Goal: Information Seeking & Learning: Learn about a topic

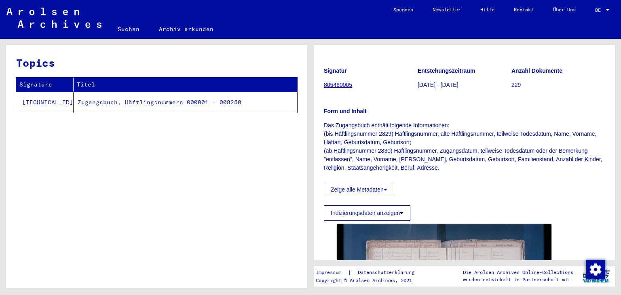
scroll to position [202, 0]
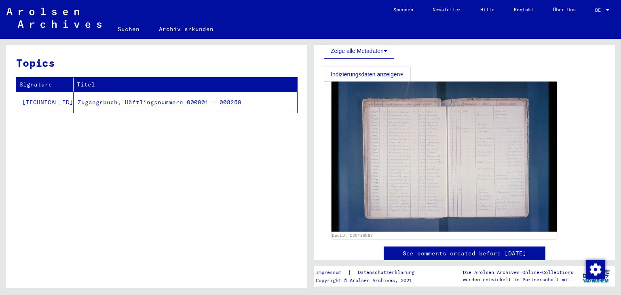
click at [408, 165] on img at bounding box center [445, 157] width 226 height 150
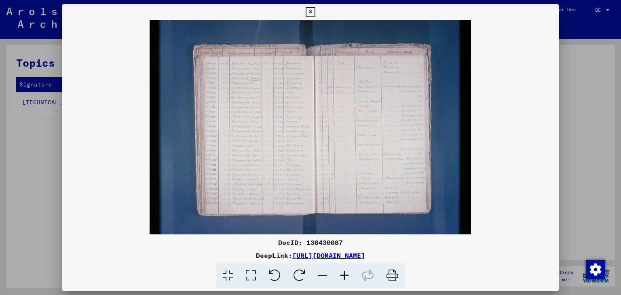
click at [249, 159] on img at bounding box center [310, 127] width 497 height 214
click at [347, 277] on icon at bounding box center [345, 276] width 22 height 25
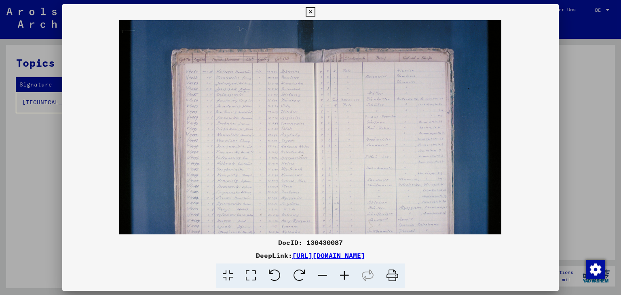
click at [347, 277] on icon at bounding box center [345, 276] width 22 height 25
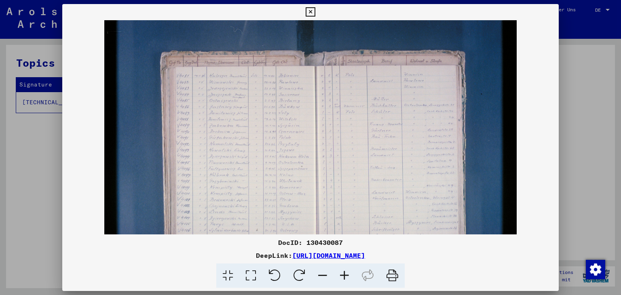
click at [347, 277] on icon at bounding box center [345, 276] width 22 height 25
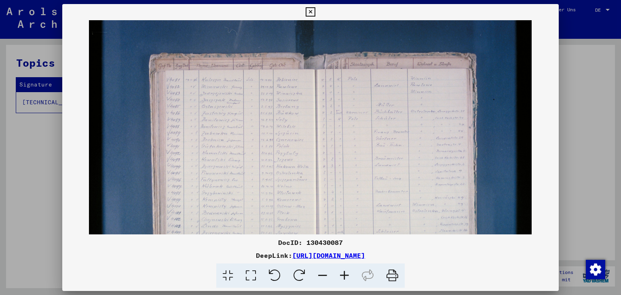
click at [347, 277] on icon at bounding box center [345, 276] width 22 height 25
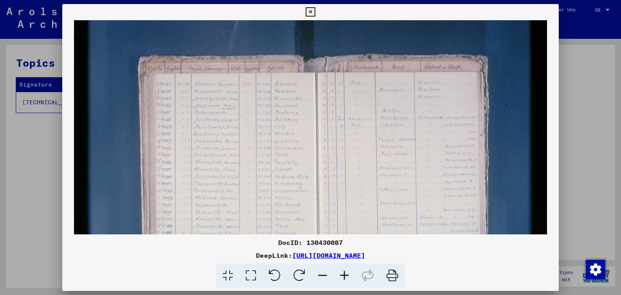
click at [347, 277] on icon at bounding box center [345, 276] width 22 height 25
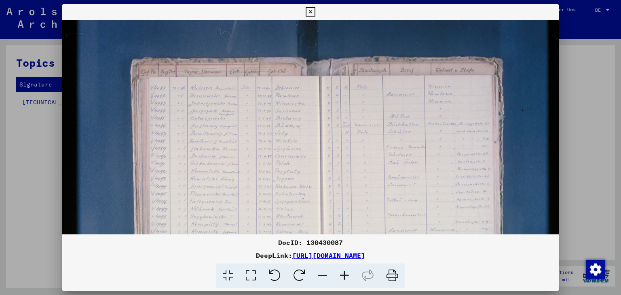
click at [347, 277] on icon at bounding box center [345, 276] width 22 height 25
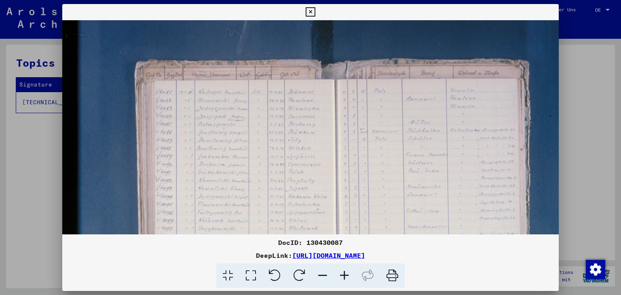
click at [347, 277] on icon at bounding box center [345, 276] width 22 height 25
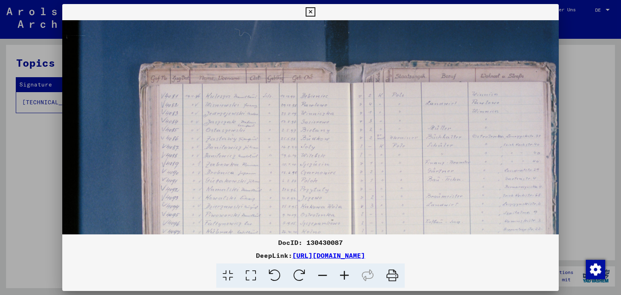
click at [344, 275] on icon at bounding box center [345, 276] width 22 height 25
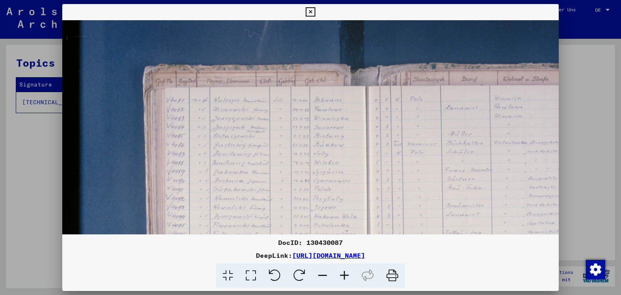
click at [344, 275] on icon at bounding box center [345, 276] width 22 height 25
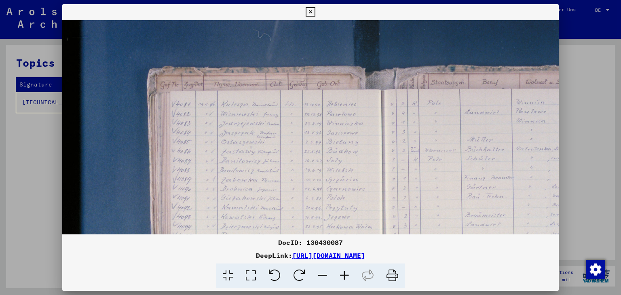
click at [344, 275] on icon at bounding box center [345, 276] width 22 height 25
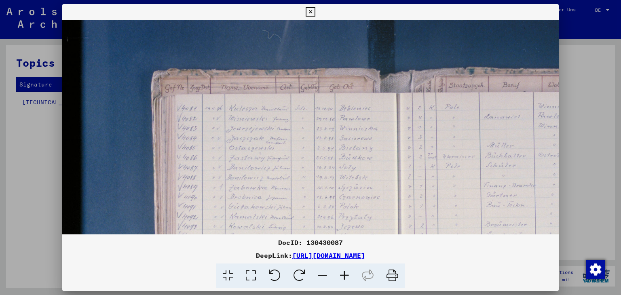
click at [344, 275] on icon at bounding box center [345, 276] width 22 height 25
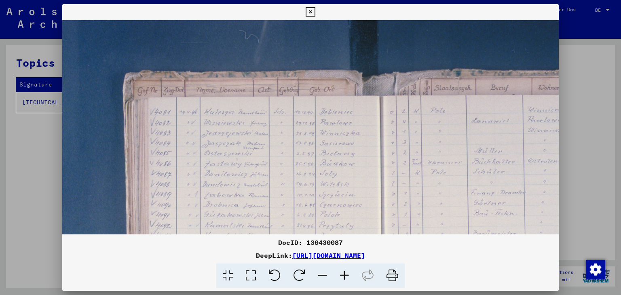
scroll to position [0, 36]
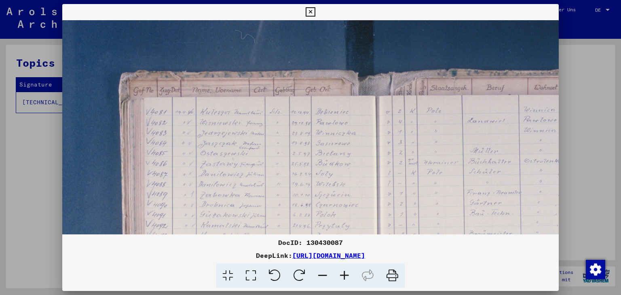
drag, startPoint x: 361, startPoint y: 191, endPoint x: 326, endPoint y: 190, distance: 35.6
click at [326, 190] on img at bounding box center [368, 248] width 685 height 457
click at [342, 275] on icon at bounding box center [345, 276] width 22 height 25
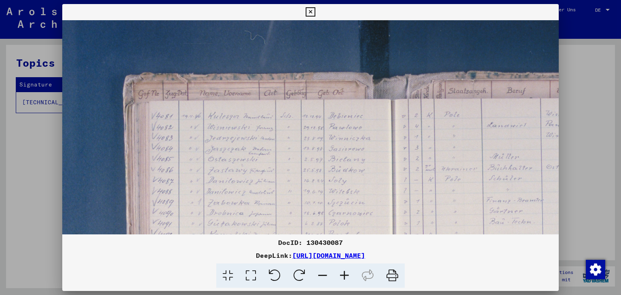
click at [342, 275] on icon at bounding box center [345, 276] width 22 height 25
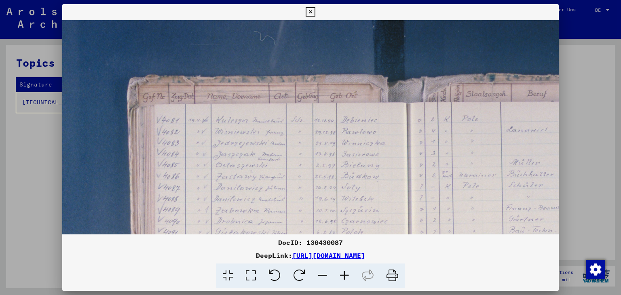
click at [342, 275] on icon at bounding box center [345, 276] width 22 height 25
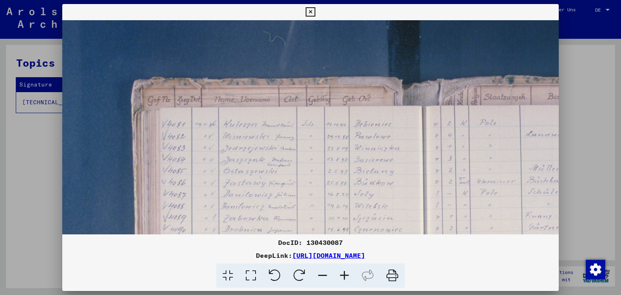
click at [342, 275] on icon at bounding box center [345, 276] width 22 height 25
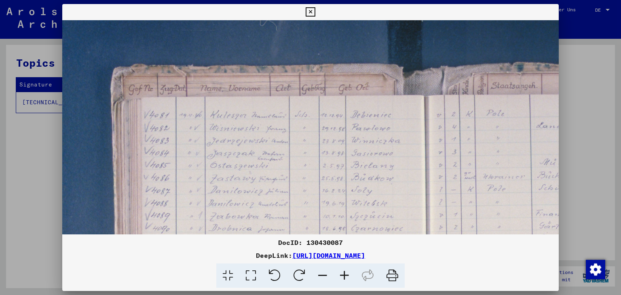
scroll to position [19, 67]
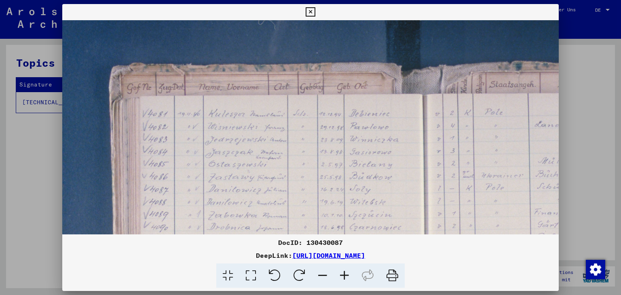
drag, startPoint x: 323, startPoint y: 224, endPoint x: 293, endPoint y: 206, distance: 34.8
click at [293, 206] on img at bounding box center [414, 280] width 837 height 558
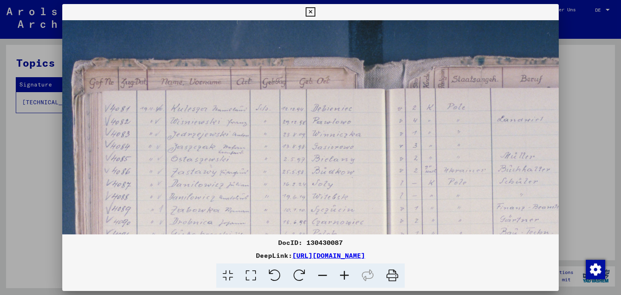
drag, startPoint x: 303, startPoint y: 213, endPoint x: 266, endPoint y: 206, distance: 37.8
click at [266, 206] on img at bounding box center [376, 275] width 837 height 558
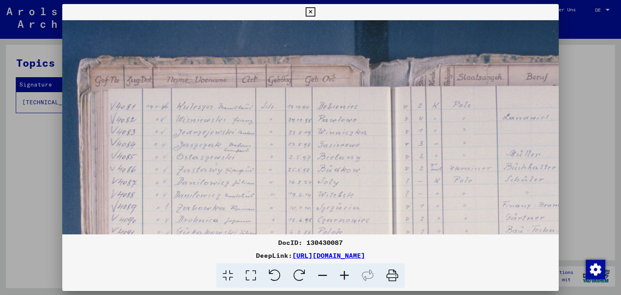
scroll to position [27, 98]
drag, startPoint x: 360, startPoint y: 202, endPoint x: 372, endPoint y: 199, distance: 12.4
click at [372, 199] on img at bounding box center [382, 273] width 837 height 558
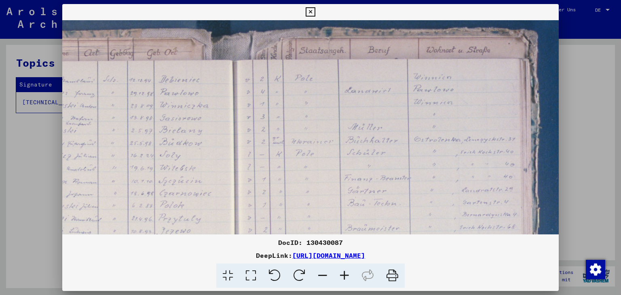
scroll to position [53, 260]
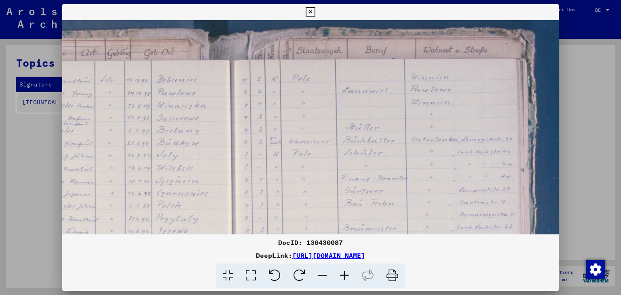
drag, startPoint x: 419, startPoint y: 193, endPoint x: 262, endPoint y: 170, distance: 158.9
click at [262, 170] on img at bounding box center [221, 246] width 837 height 558
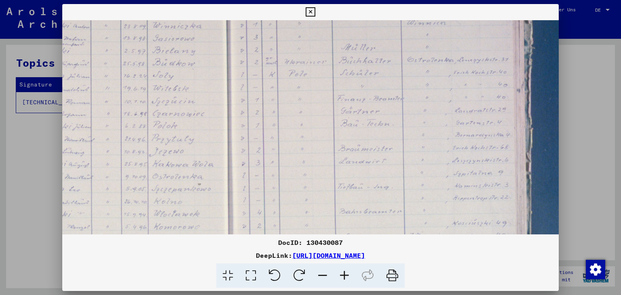
drag, startPoint x: 473, startPoint y: 165, endPoint x: 469, endPoint y: 89, distance: 76.5
click at [469, 89] on img at bounding box center [217, 167] width 837 height 558
click at [583, 28] on div at bounding box center [310, 147] width 621 height 295
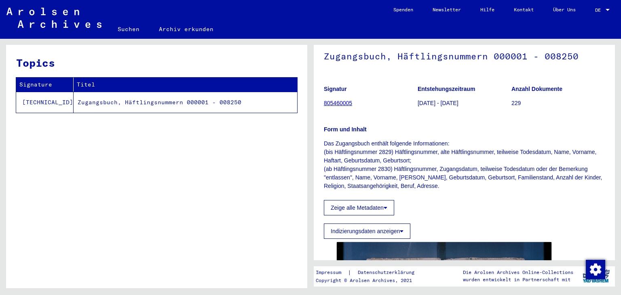
scroll to position [40, 0]
